Goal: Information Seeking & Learning: Learn about a topic

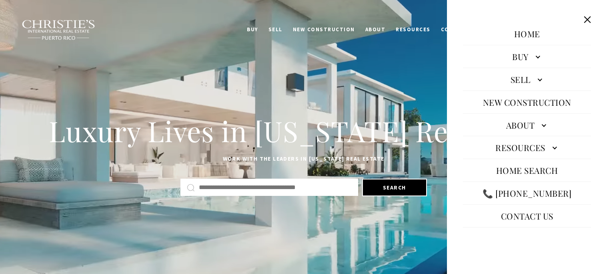
click at [526, 54] on link "Buy" at bounding box center [527, 56] width 128 height 19
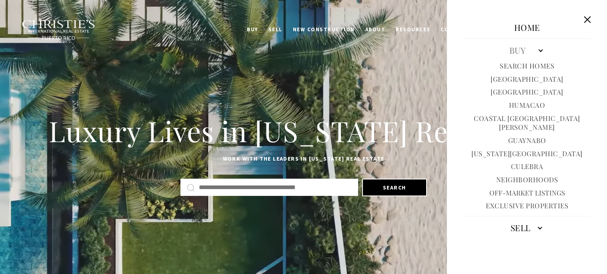
click at [522, 201] on link "Exclusive Properties" at bounding box center [527, 205] width 82 height 9
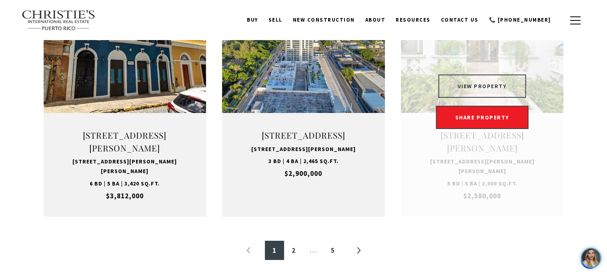
scroll to position [834, 0]
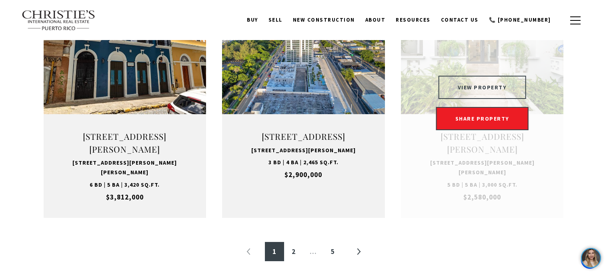
click at [490, 96] on button "VIEW PROPERTY" at bounding box center [482, 87] width 88 height 23
click at [490, 94] on button "VIEW PROPERTY" at bounding box center [482, 87] width 88 height 23
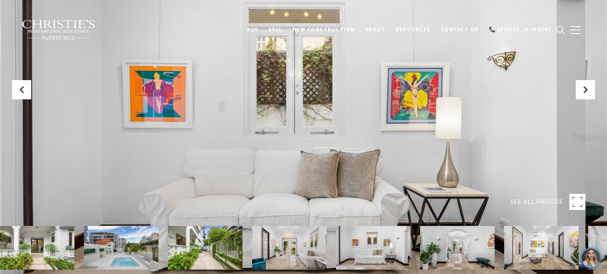
click at [579, 197] on rect at bounding box center [577, 202] width 16 height 16
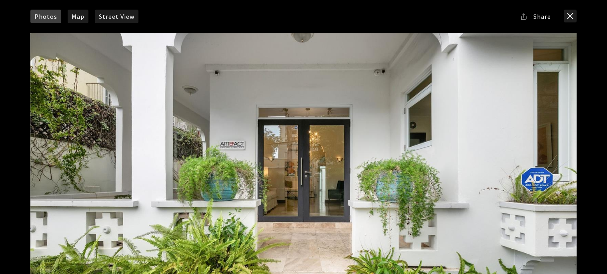
click at [522, 16] on icon at bounding box center [524, 17] width 10 height 10
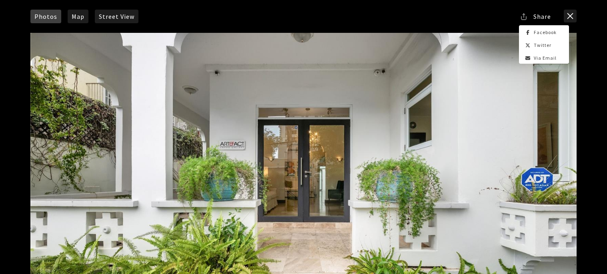
click at [553, 58] on link "Via Email" at bounding box center [540, 58] width 33 height 6
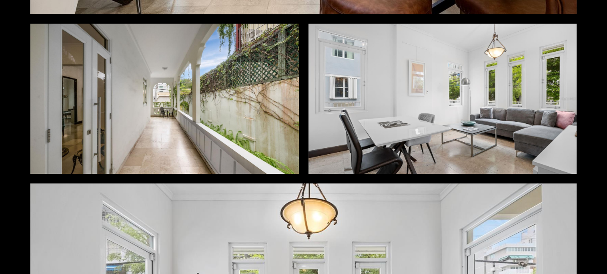
scroll to position [1751, 0]
